Goal: Information Seeking & Learning: Find specific page/section

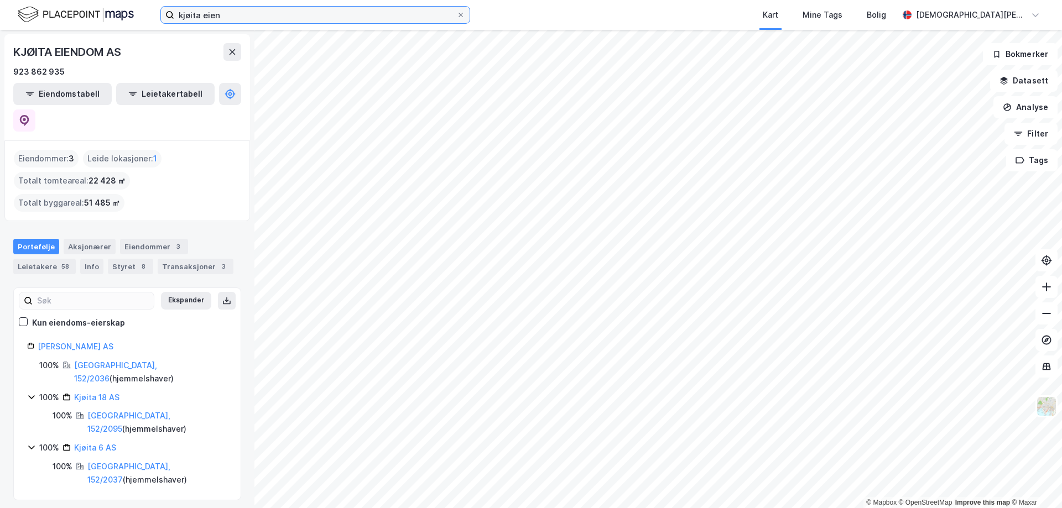
click at [348, 20] on input "kjøita eien" at bounding box center [315, 15] width 282 height 17
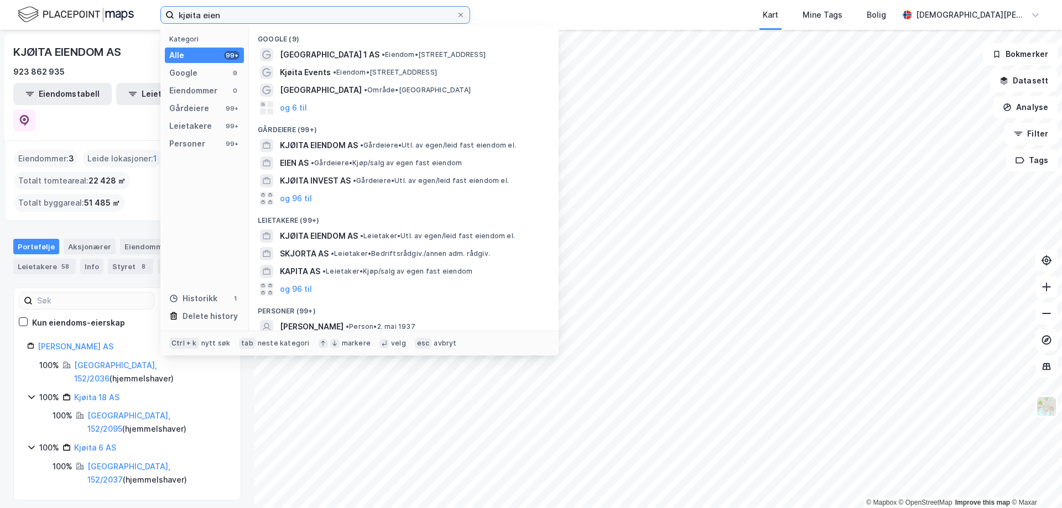
click at [348, 20] on input "kjøita eien" at bounding box center [315, 15] width 282 height 17
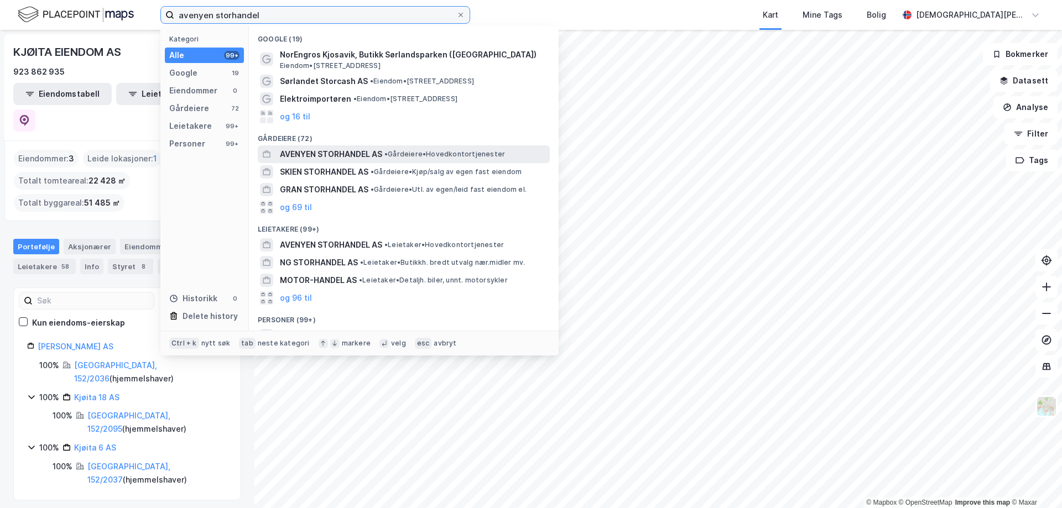
type input "avenyen storhandel"
click at [382, 160] on span "AVENYEN STORHANDEL AS" at bounding box center [331, 154] width 102 height 13
